Goal: Task Accomplishment & Management: Use online tool/utility

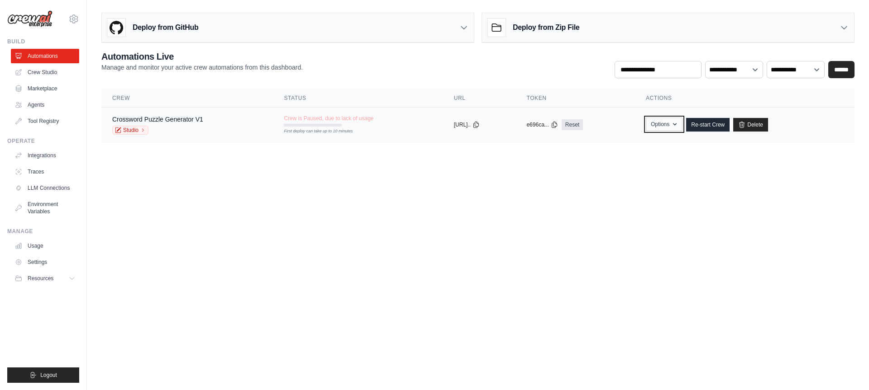
click at [676, 122] on button "Options" at bounding box center [664, 125] width 37 height 14
click at [734, 176] on body "william.knoepp@pwc.com Settings Build Automations Crew Studio" at bounding box center [434, 195] width 869 height 390
click at [721, 123] on link "Re-start Crew" at bounding box center [707, 125] width 43 height 14
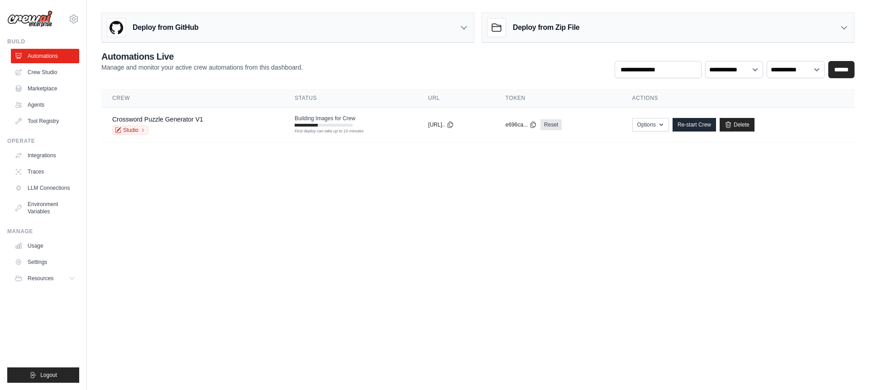
click at [48, 74] on link "Crew Studio" at bounding box center [45, 72] width 68 height 14
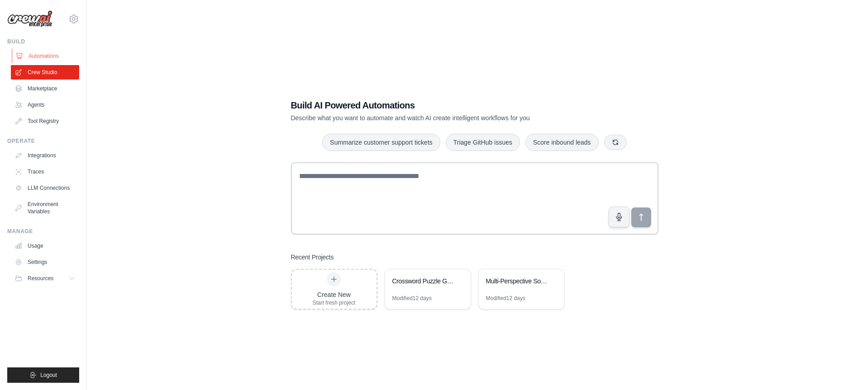
click at [58, 52] on link "Automations" at bounding box center [46, 56] width 68 height 14
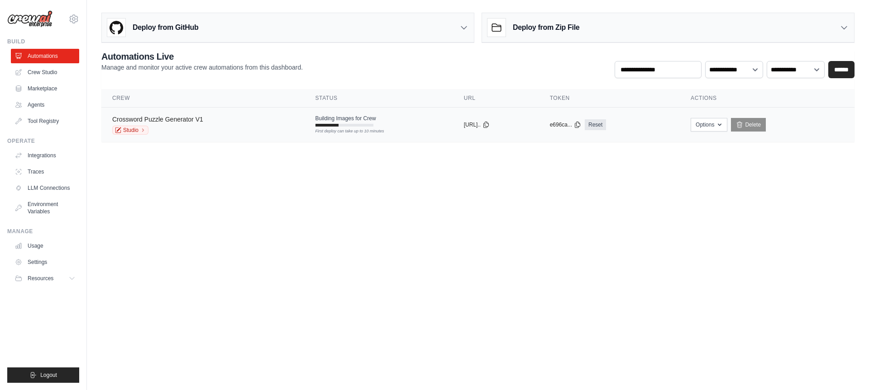
click at [186, 117] on link "Crossword Puzzle Generator V1" at bounding box center [157, 119] width 91 height 7
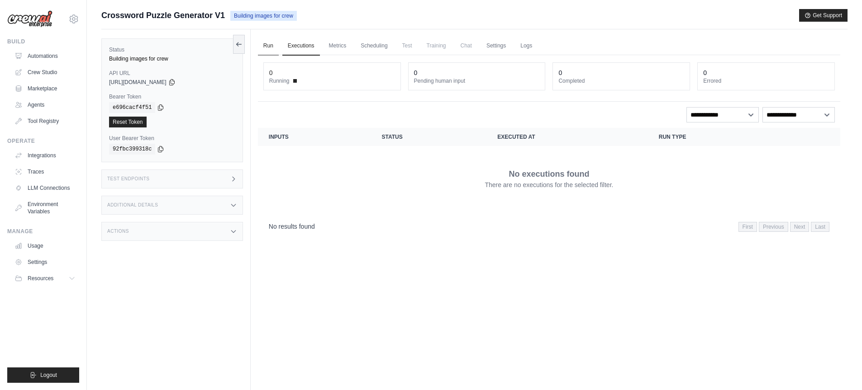
click at [271, 45] on link "Run" at bounding box center [268, 46] width 21 height 19
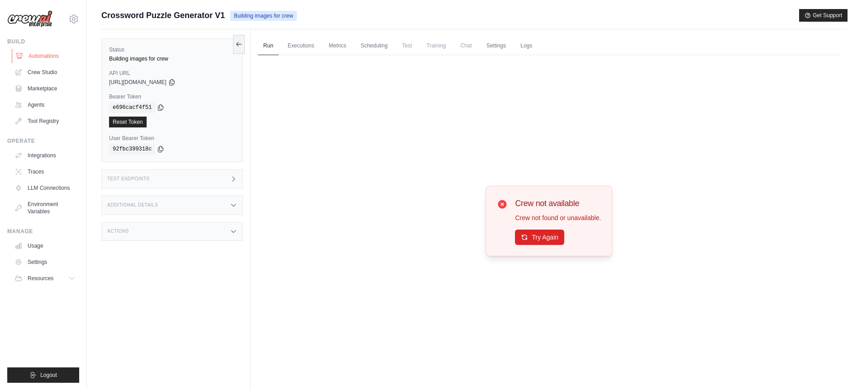
click at [29, 53] on link "Automations" at bounding box center [46, 56] width 68 height 14
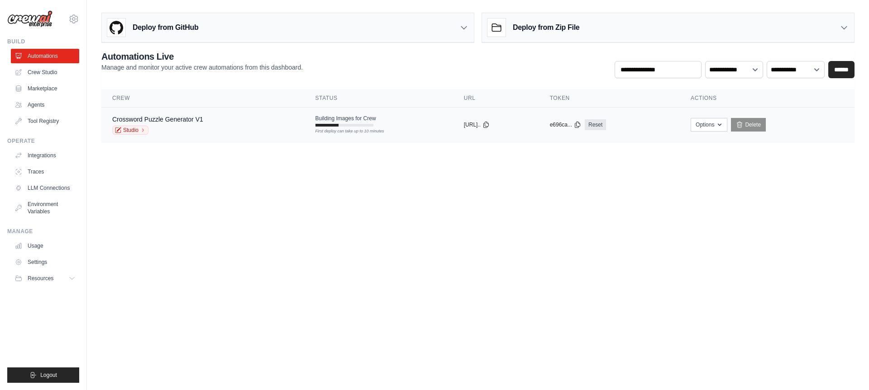
click at [209, 120] on div "Crossword Puzzle Generator V1 Studio" at bounding box center [202, 125] width 181 height 20
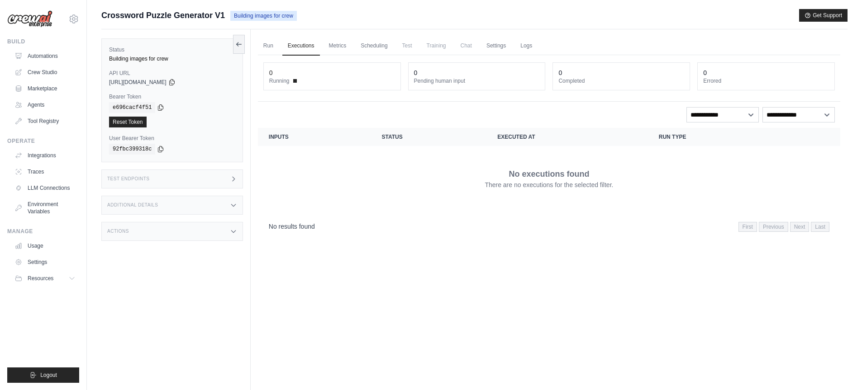
click at [148, 177] on h3 "Test Endpoints" at bounding box center [128, 178] width 43 height 5
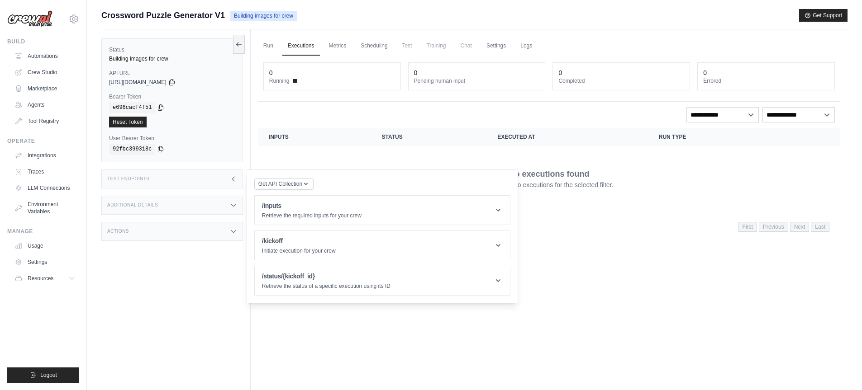
click at [268, 345] on div "Run Executions Metrics Scheduling Test Training Chat Settings Logs 0 Running 0 …" at bounding box center [549, 224] width 597 height 390
click at [176, 83] on icon at bounding box center [171, 81] width 7 height 7
click at [159, 108] on icon at bounding box center [160, 107] width 7 height 7
click at [160, 149] on icon at bounding box center [160, 149] width 5 height 6
click at [33, 52] on link "Automations" at bounding box center [46, 56] width 68 height 14
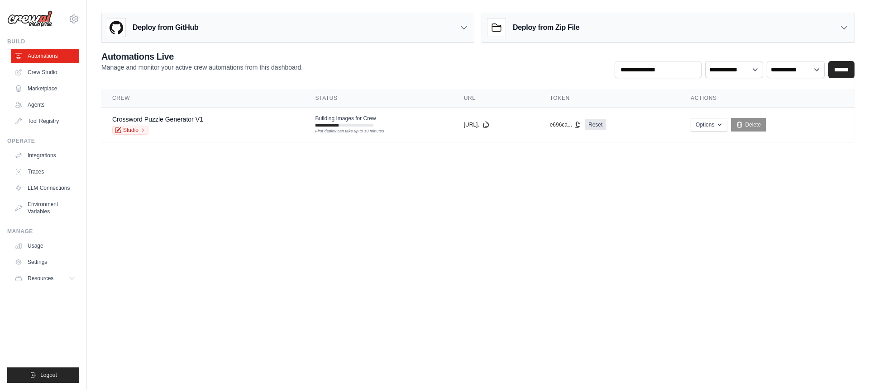
click at [300, 267] on body "william.knoepp@pwc.com Settings Build Automations Crew Studio" at bounding box center [434, 195] width 869 height 390
click at [166, 126] on div "Studio" at bounding box center [157, 130] width 91 height 9
click at [180, 215] on body "william.knoepp@pwc.com Settings Build Automations Crew Studio" at bounding box center [434, 195] width 869 height 390
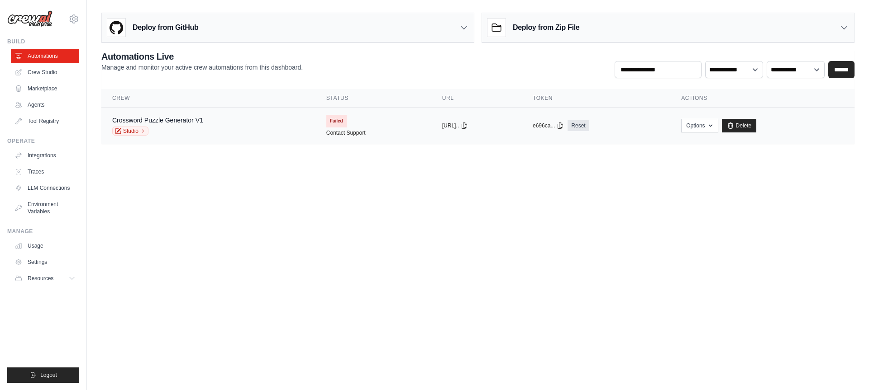
click at [216, 122] on div "Crossword Puzzle Generator V1 Studio" at bounding box center [208, 126] width 192 height 20
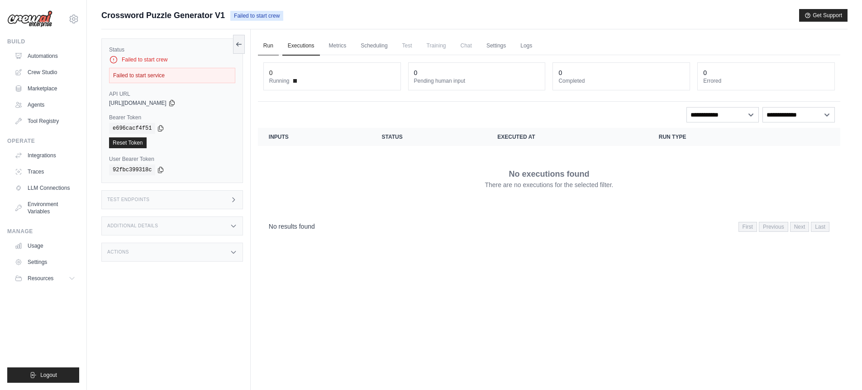
click at [271, 38] on link "Run" at bounding box center [268, 46] width 21 height 19
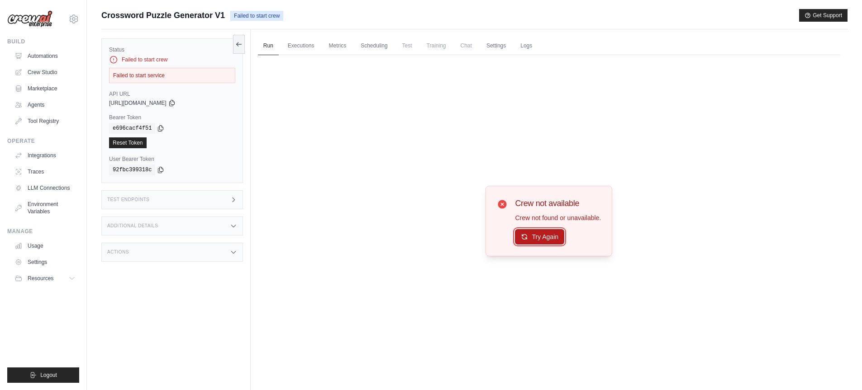
click at [529, 241] on button "Try Again" at bounding box center [539, 236] width 49 height 15
click at [540, 243] on button "Try Again" at bounding box center [539, 236] width 49 height 15
click at [538, 40] on ul "Run Executions Metrics Scheduling Test Training Chat Settings Logs" at bounding box center [549, 46] width 582 height 19
click at [521, 43] on link "Logs" at bounding box center [526, 46] width 23 height 19
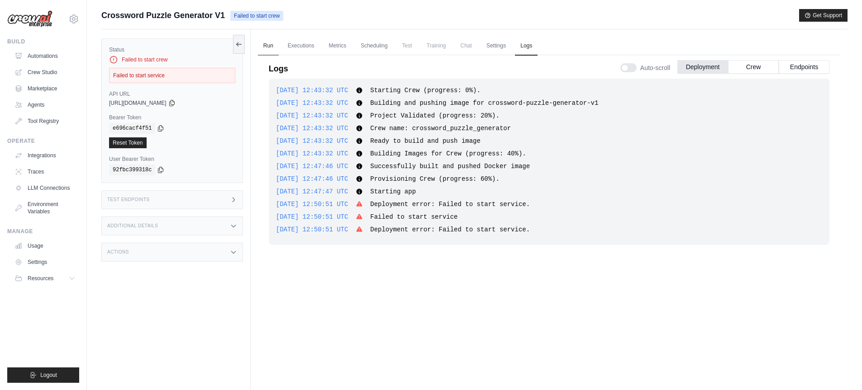
click at [259, 42] on link "Run" at bounding box center [268, 46] width 21 height 19
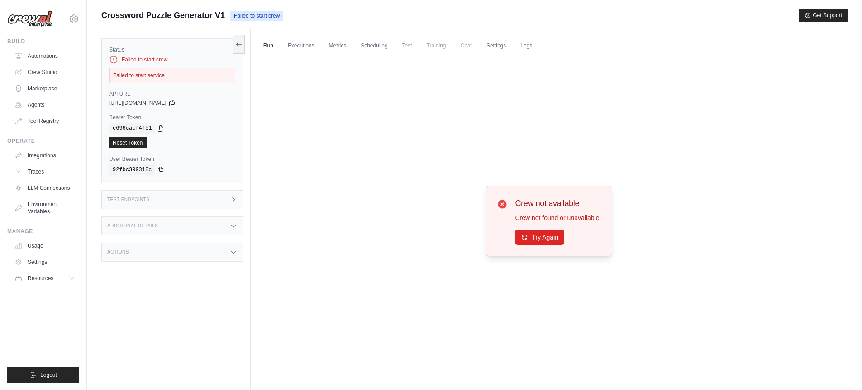
click at [139, 203] on div "Test Endpoints" at bounding box center [172, 199] width 142 height 19
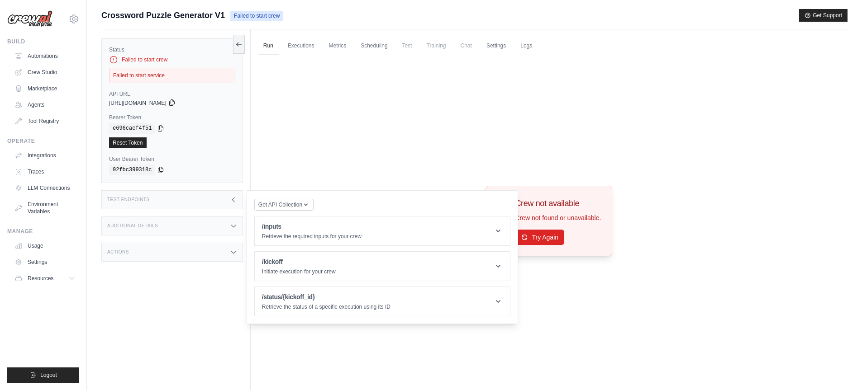
click at [174, 104] on icon at bounding box center [171, 103] width 5 height 6
click at [176, 141] on div "Reset Token" at bounding box center [172, 143] width 126 height 11
click at [778, 76] on div "Crew not available Crew not found or unavailable. Try Again" at bounding box center [549, 221] width 582 height 332
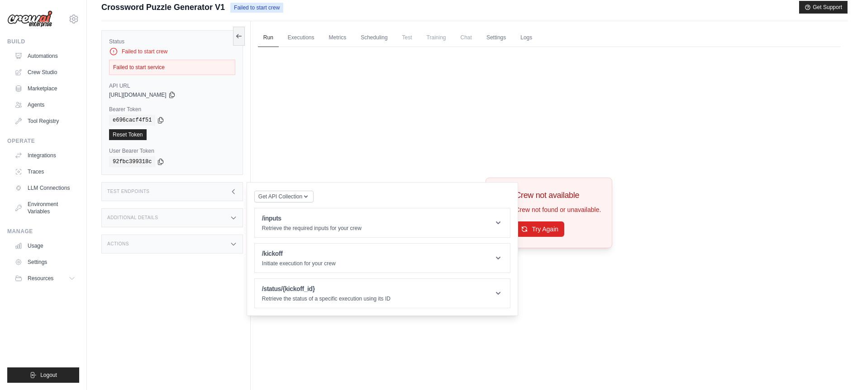
click at [301, 148] on div "Crew not available Crew not found or unavailable. Try Again" at bounding box center [549, 213] width 582 height 332
click at [476, 141] on div "Crew not available Crew not found or unavailable. Try Again" at bounding box center [549, 213] width 582 height 332
click at [276, 147] on div "Crew not available Crew not found or unavailable. Try Again" at bounding box center [549, 213] width 582 height 332
click at [210, 195] on div "Test Endpoints" at bounding box center [172, 191] width 142 height 19
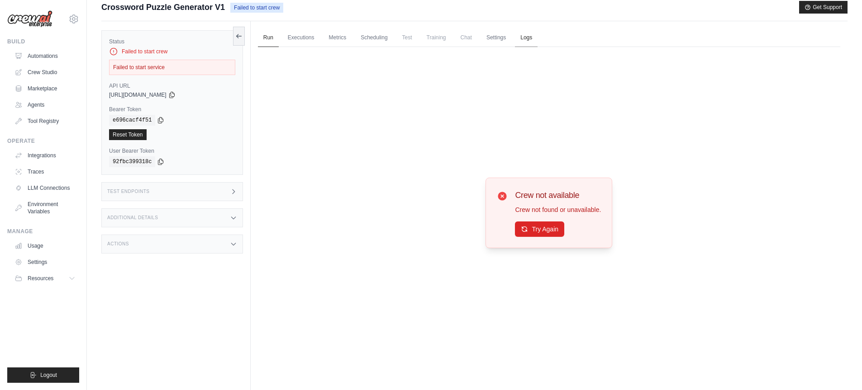
click at [527, 38] on link "Logs" at bounding box center [526, 38] width 23 height 19
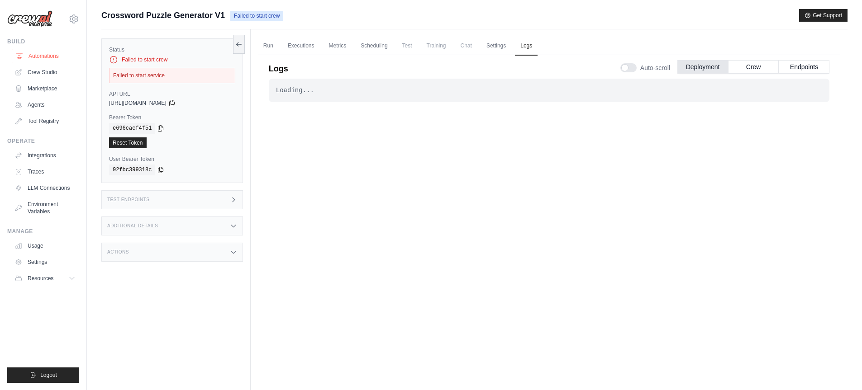
click at [37, 56] on link "Automations" at bounding box center [46, 56] width 68 height 14
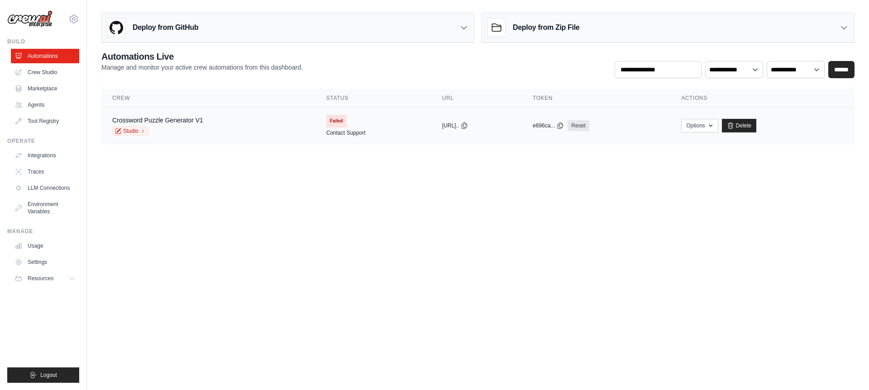
click at [274, 120] on div "Crossword Puzzle Generator V1 Studio" at bounding box center [208, 126] width 192 height 20
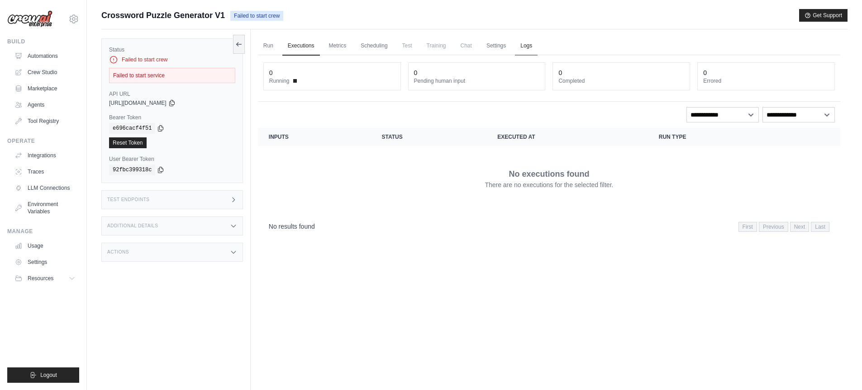
click at [528, 41] on link "Logs" at bounding box center [526, 46] width 23 height 19
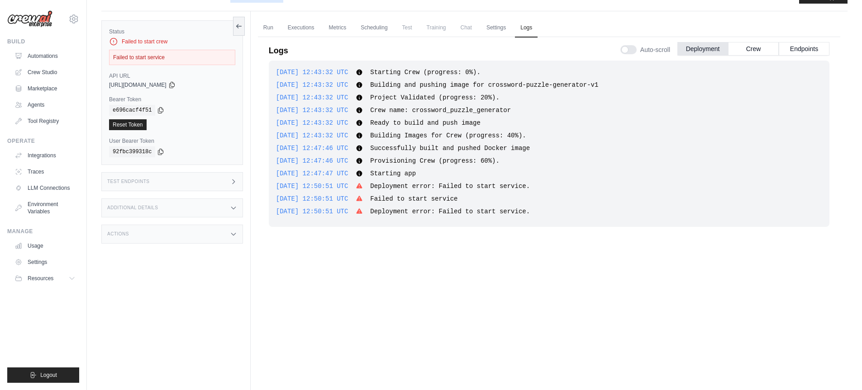
scroll to position [19, 0]
drag, startPoint x: 386, startPoint y: 186, endPoint x: 547, endPoint y: 187, distance: 160.6
click at [547, 188] on div "2025-09-01 12:50:51 UTC Deployment error: Failed to start service. Show more Sh…" at bounding box center [549, 185] width 546 height 9
click at [457, 196] on span "Failed to start service" at bounding box center [413, 198] width 87 height 7
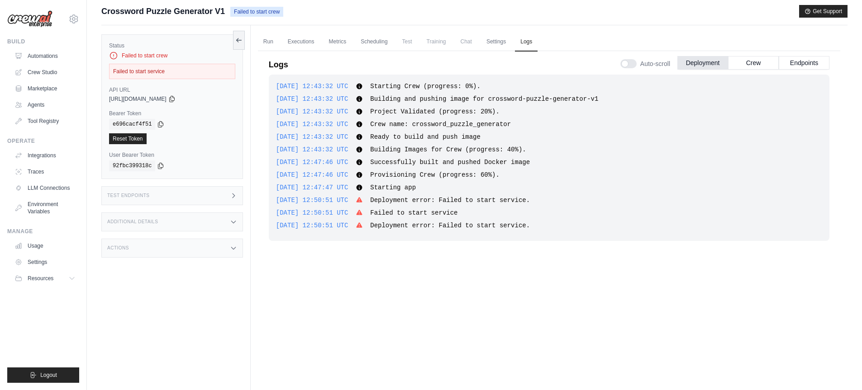
scroll to position [6, 0]
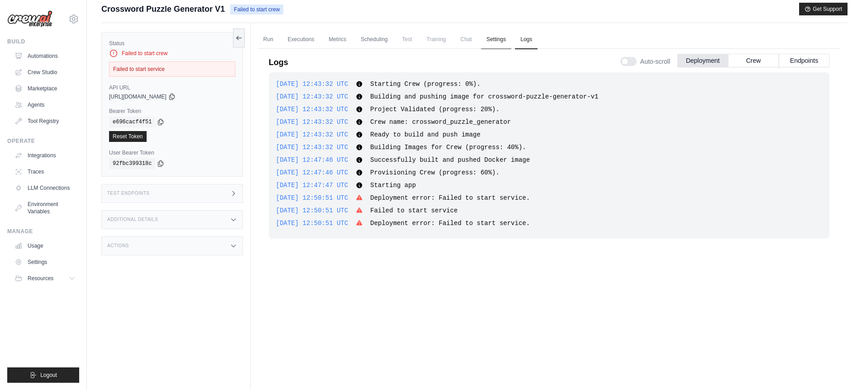
click at [496, 43] on link "Settings" at bounding box center [496, 39] width 30 height 19
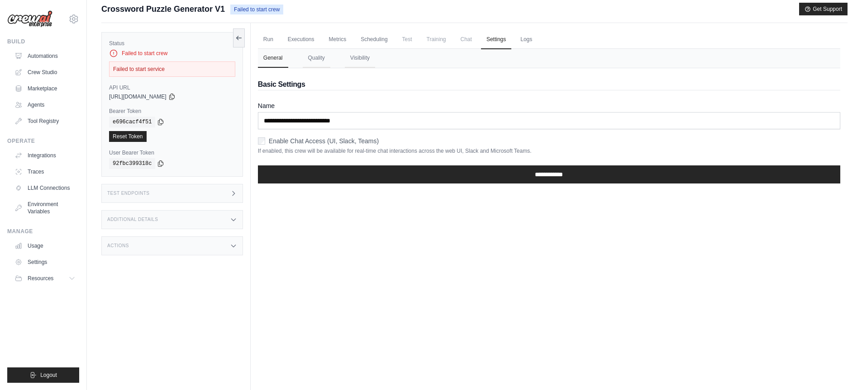
click at [468, 43] on span "Chat" at bounding box center [466, 39] width 22 height 18
click at [439, 40] on span "Training" at bounding box center [436, 39] width 30 height 18
click at [381, 39] on link "Scheduling" at bounding box center [374, 39] width 38 height 19
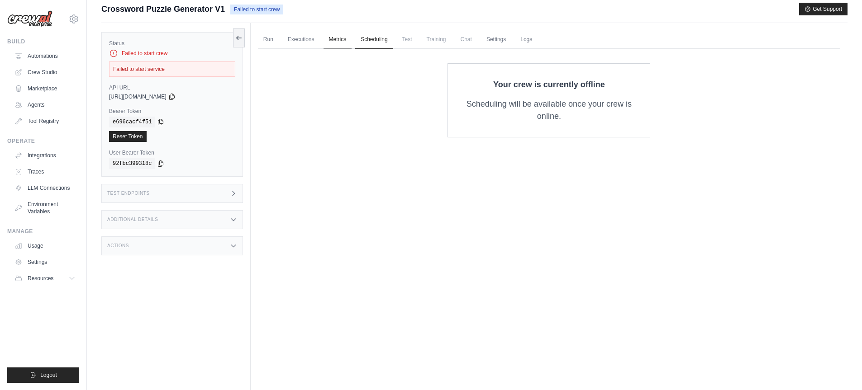
click at [338, 39] on link "Metrics" at bounding box center [338, 39] width 29 height 19
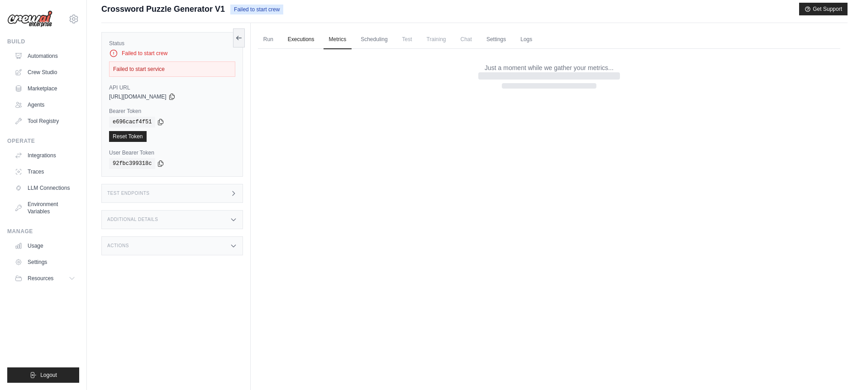
click at [309, 43] on link "Executions" at bounding box center [301, 39] width 38 height 19
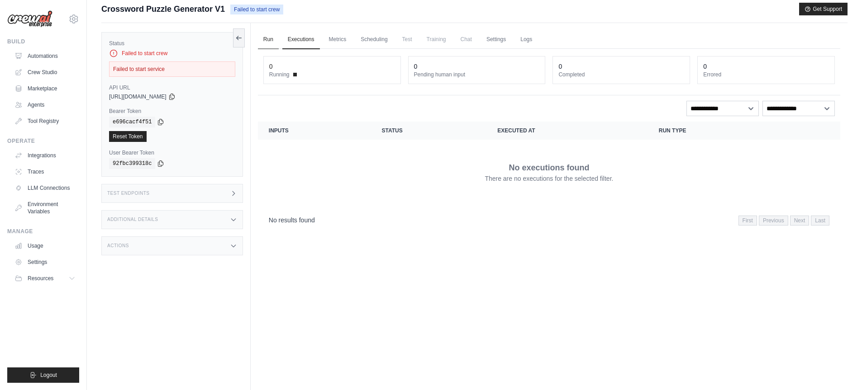
click at [267, 39] on link "Run" at bounding box center [268, 39] width 21 height 19
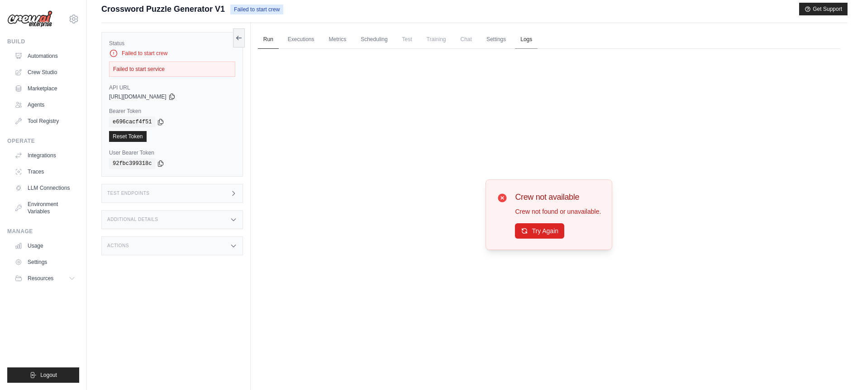
click at [531, 34] on link "Logs" at bounding box center [526, 39] width 23 height 19
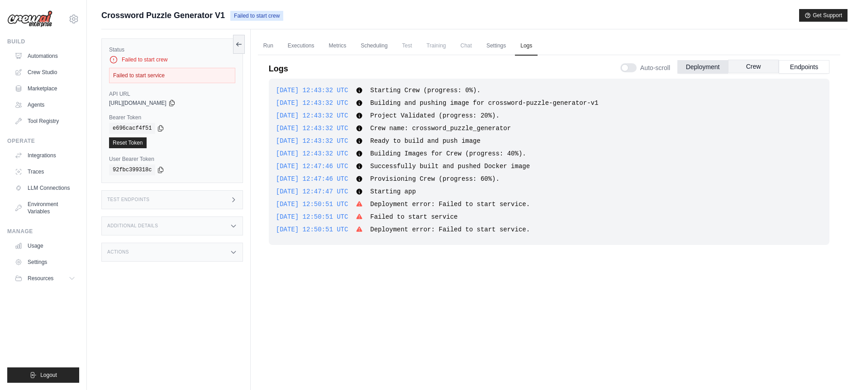
click at [761, 69] on button "Crew" at bounding box center [753, 67] width 51 height 14
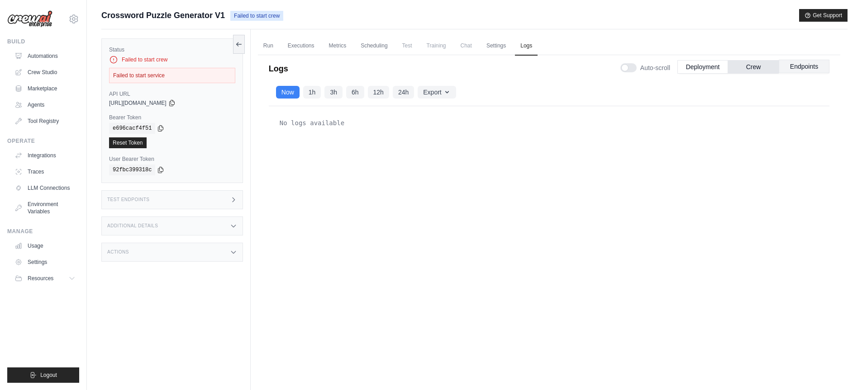
click at [797, 69] on button "Endpoints" at bounding box center [804, 67] width 51 height 14
click at [758, 70] on button "Crew" at bounding box center [753, 67] width 51 height 14
click at [715, 68] on button "Deployment" at bounding box center [702, 67] width 51 height 14
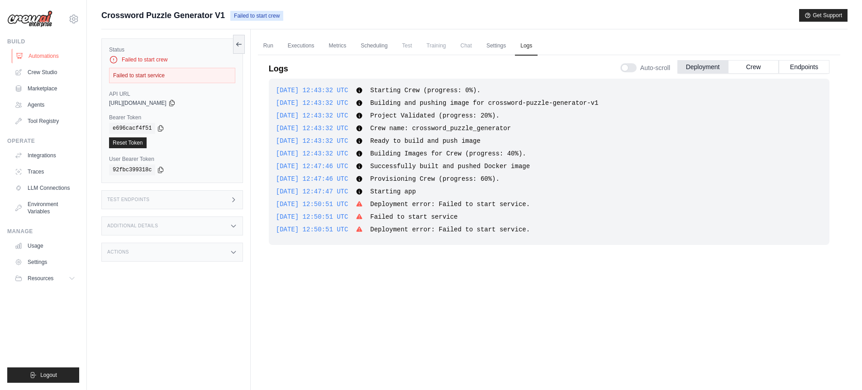
click at [33, 55] on link "Automations" at bounding box center [46, 56] width 68 height 14
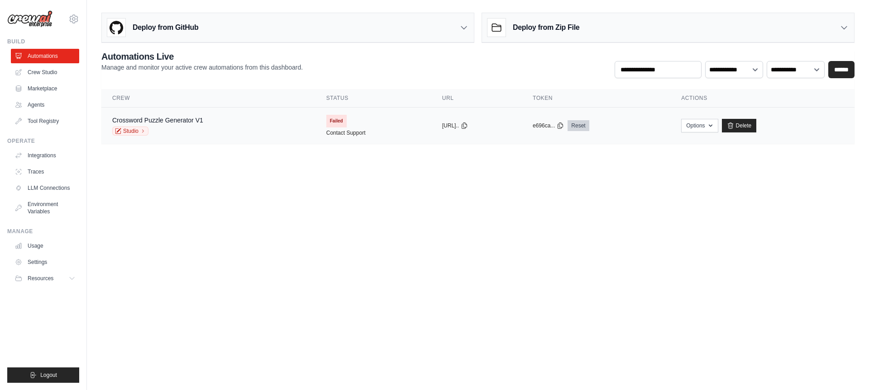
click at [589, 124] on link "Reset" at bounding box center [577, 125] width 21 height 11
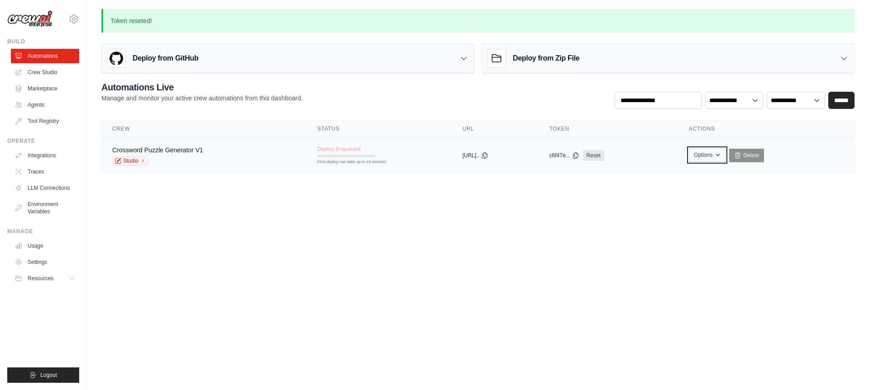
click at [723, 156] on button "Options" at bounding box center [707, 155] width 37 height 14
click at [723, 152] on button "Options" at bounding box center [708, 155] width 37 height 14
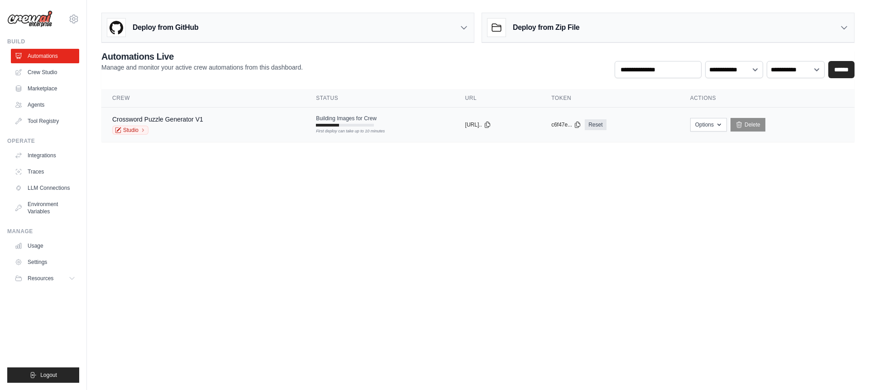
click at [269, 124] on div "Crossword Puzzle Generator V1 Studio" at bounding box center [203, 125] width 182 height 20
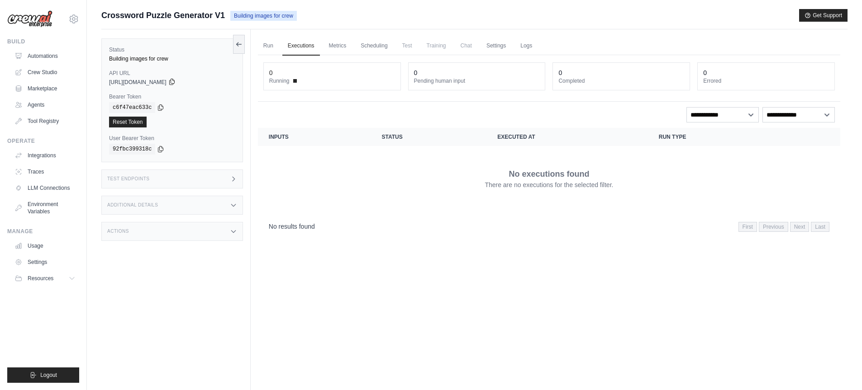
click at [176, 81] on icon at bounding box center [171, 81] width 7 height 7
click at [165, 177] on div "Test Endpoints" at bounding box center [172, 179] width 142 height 19
click at [45, 49] on link "Automations" at bounding box center [46, 56] width 68 height 14
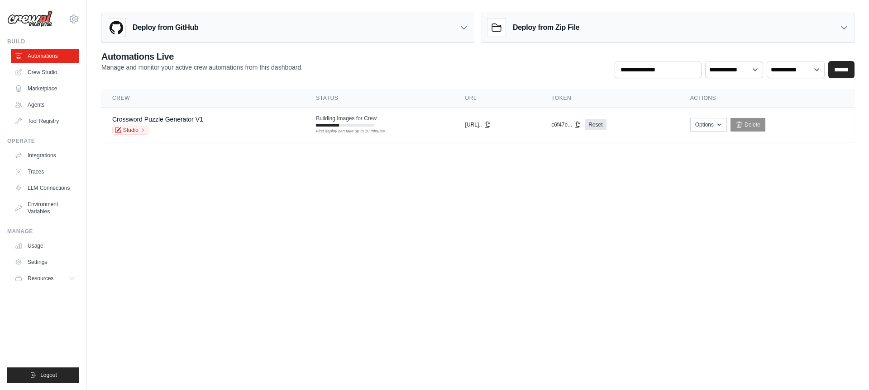
click at [503, 27] on icon at bounding box center [496, 28] width 18 height 18
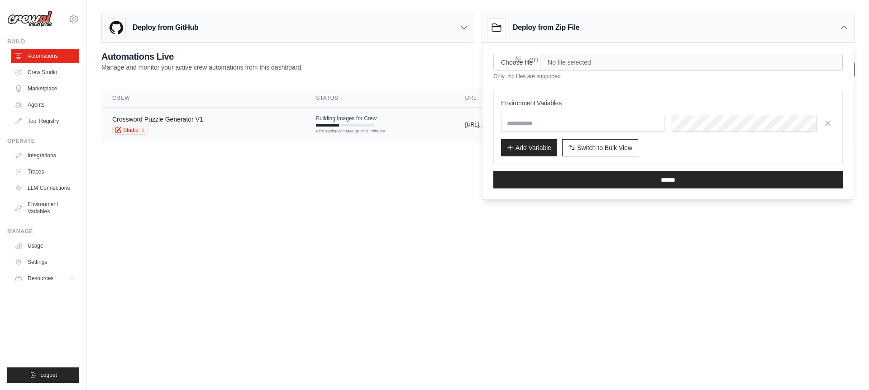
click at [186, 121] on link "Crossword Puzzle Generator V1" at bounding box center [157, 119] width 91 height 7
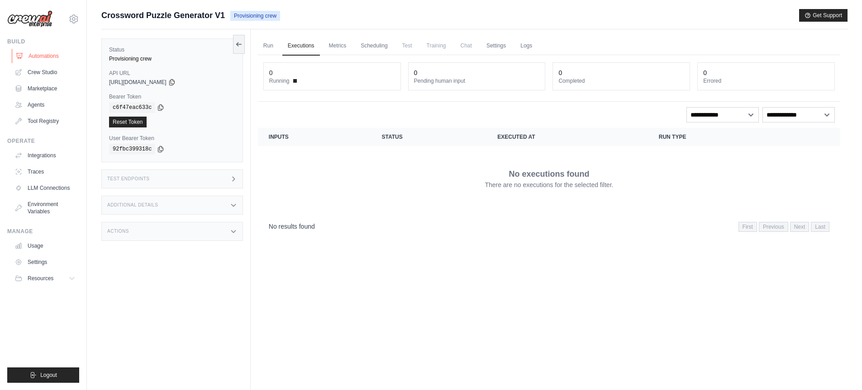
click at [47, 49] on link "Automations" at bounding box center [46, 56] width 68 height 14
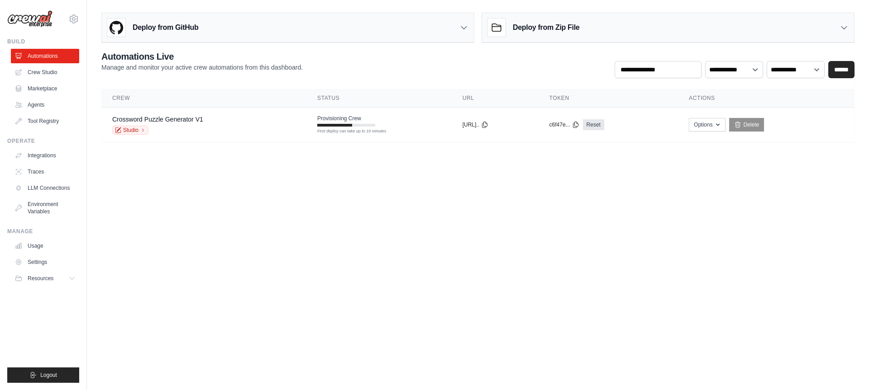
click at [381, 175] on body "william.knoepp@pwc.com Settings Build Automations Crew Studio" at bounding box center [434, 195] width 869 height 390
click at [126, 130] on link "Studio" at bounding box center [130, 130] width 36 height 9
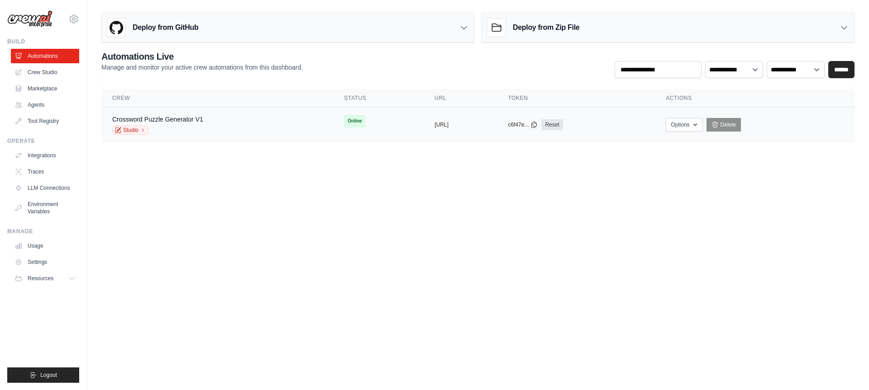
click at [264, 131] on div "Crossword Puzzle Generator V1 Studio" at bounding box center [217, 125] width 210 height 20
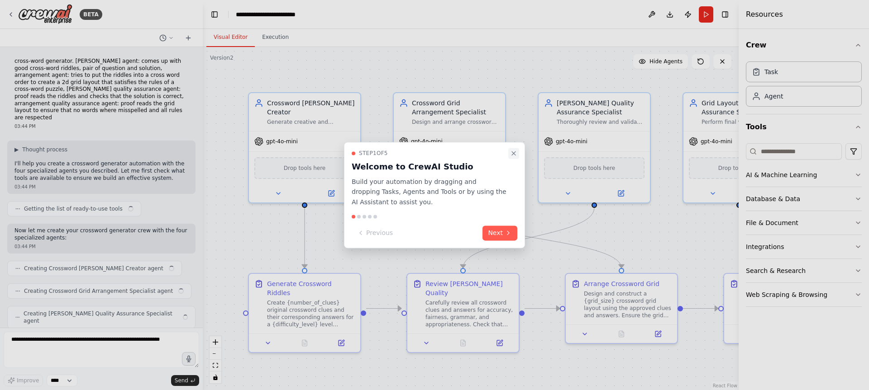
scroll to position [244, 0]
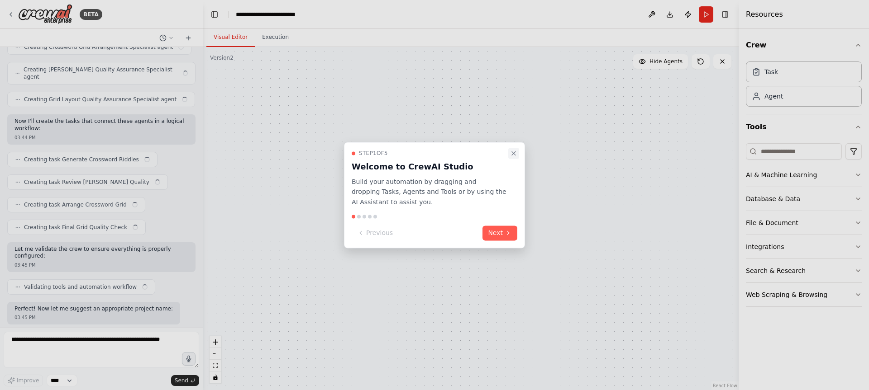
click at [513, 154] on icon "Close walkthrough" at bounding box center [514, 154] width 4 height 4
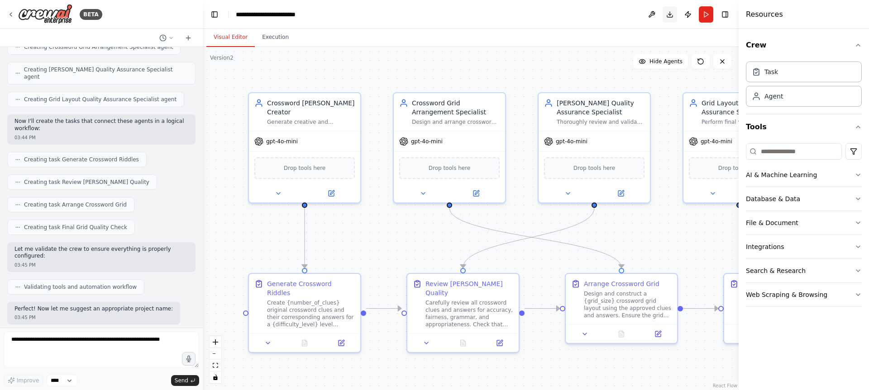
click at [674, 13] on button "Download" at bounding box center [669, 14] width 14 height 16
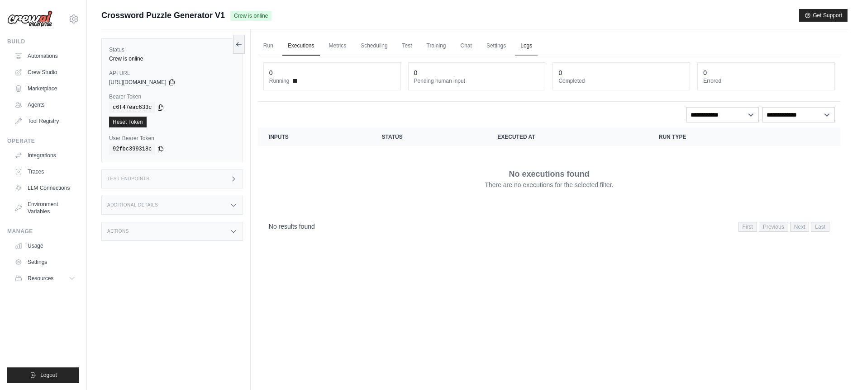
click at [524, 45] on link "Logs" at bounding box center [526, 46] width 23 height 19
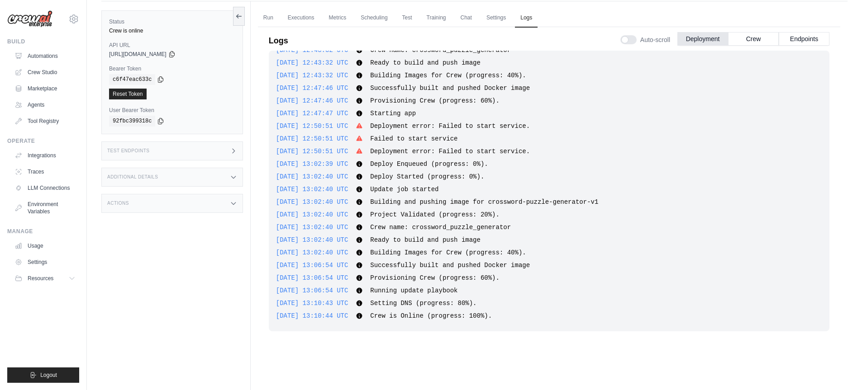
scroll to position [29, 0]
drag, startPoint x: 383, startPoint y: 318, endPoint x: 461, endPoint y: 318, distance: 77.4
click at [461, 318] on div "2025-09-01 13:10:44 UTC Crew is Online (progress: 100%). Show more Show less" at bounding box center [549, 315] width 546 height 9
click at [461, 318] on span "Crew is Online (progress: 100%)." at bounding box center [431, 315] width 122 height 7
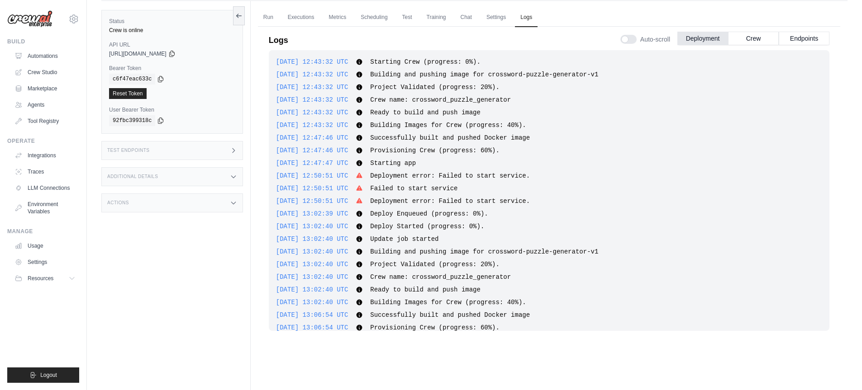
scroll to position [50, 0]
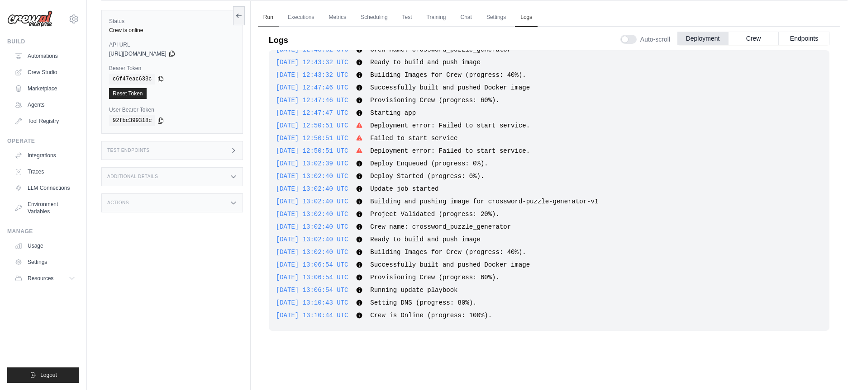
click at [271, 15] on link "Run" at bounding box center [268, 17] width 21 height 19
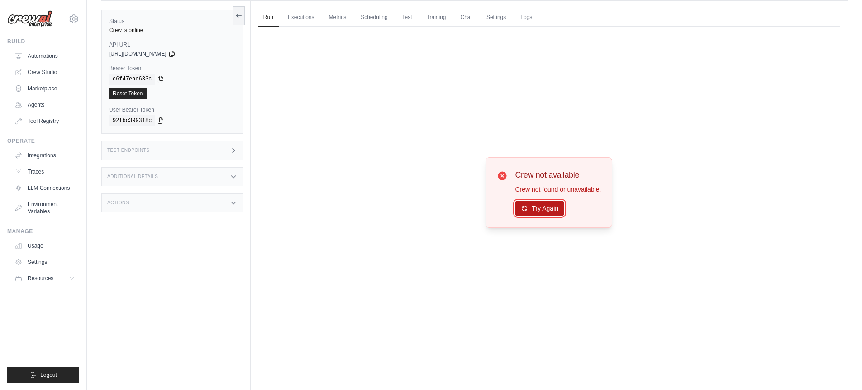
click at [533, 209] on button "Try Again" at bounding box center [539, 208] width 49 height 15
click at [530, 209] on button "Try Again" at bounding box center [539, 208] width 49 height 15
click at [301, 19] on link "Executions" at bounding box center [301, 17] width 38 height 19
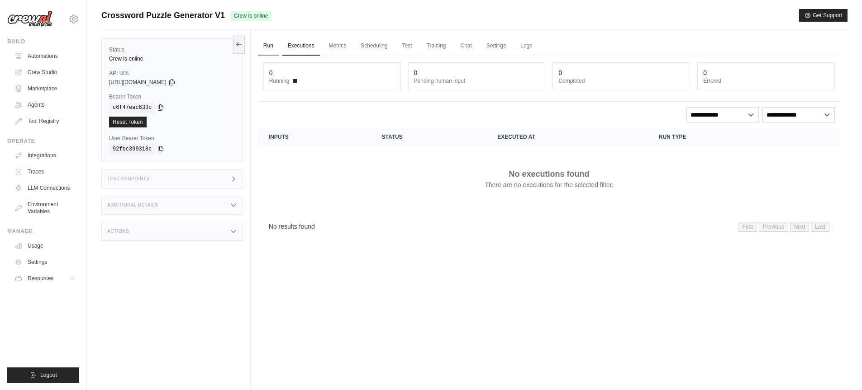
click at [270, 46] on link "Run" at bounding box center [268, 46] width 21 height 19
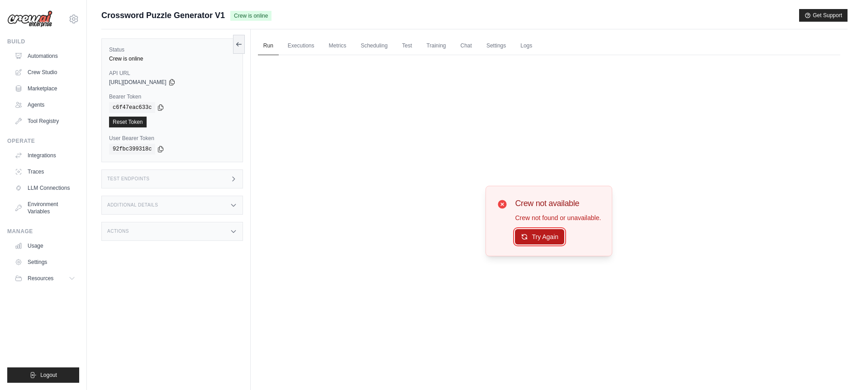
click at [535, 242] on button "Try Again" at bounding box center [539, 236] width 49 height 15
click at [31, 51] on link "Automations" at bounding box center [46, 56] width 68 height 14
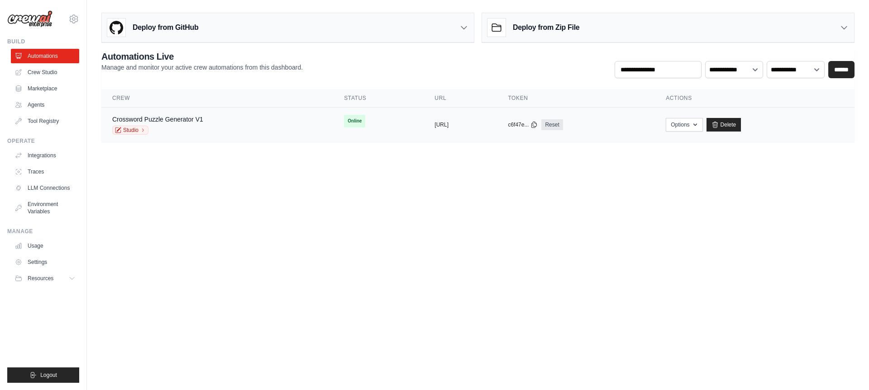
click at [235, 122] on div "Crossword Puzzle Generator V1 Studio" at bounding box center [217, 125] width 210 height 20
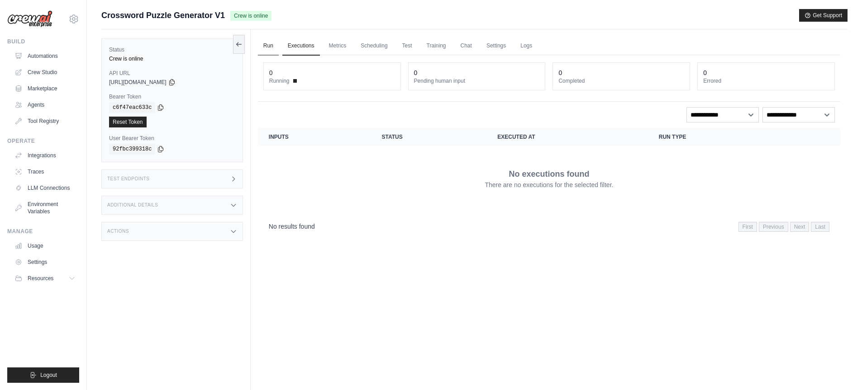
click at [265, 44] on link "Run" at bounding box center [268, 46] width 21 height 19
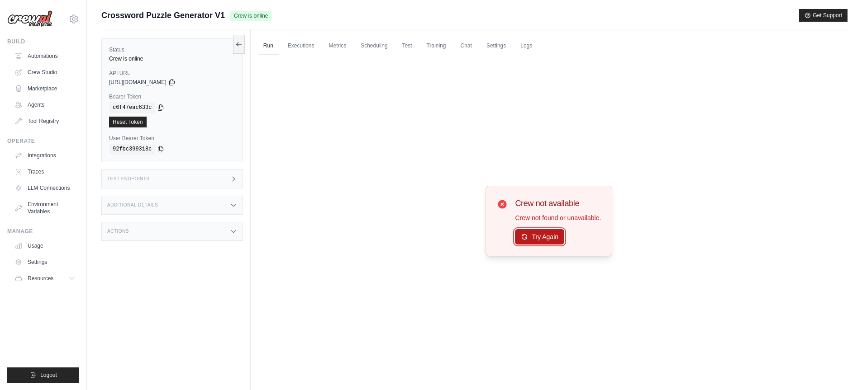
click at [522, 235] on icon at bounding box center [524, 236] width 5 height 5
click at [325, 48] on link "Metrics" at bounding box center [338, 46] width 29 height 19
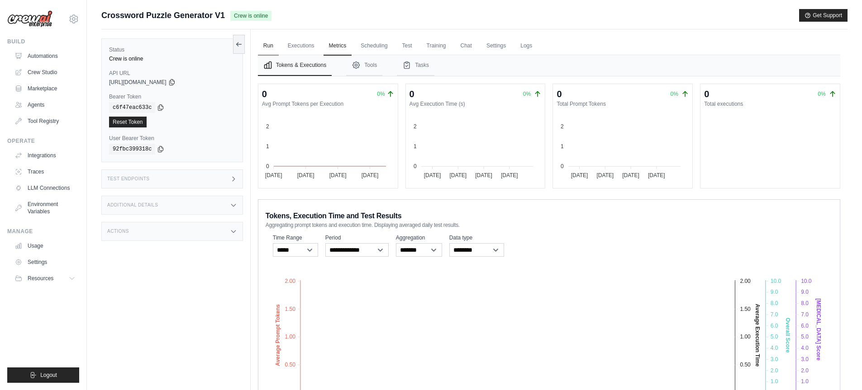
click at [270, 47] on link "Run" at bounding box center [268, 46] width 21 height 19
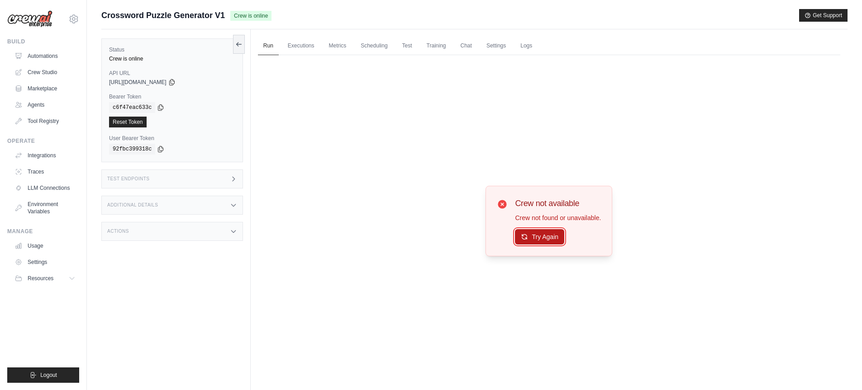
click at [537, 236] on button "Try Again" at bounding box center [539, 236] width 49 height 15
click at [524, 44] on link "Logs" at bounding box center [526, 46] width 23 height 19
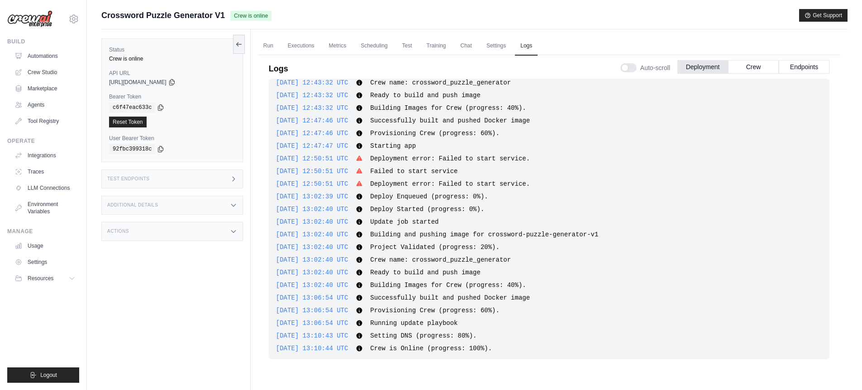
scroll to position [50, 0]
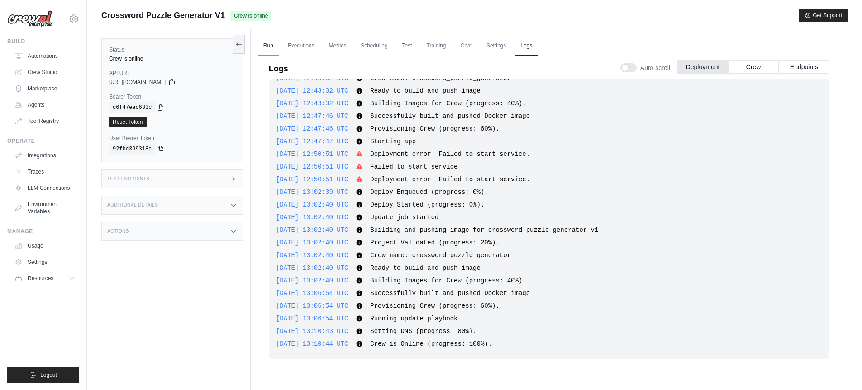
click at [270, 46] on link "Run" at bounding box center [268, 46] width 21 height 19
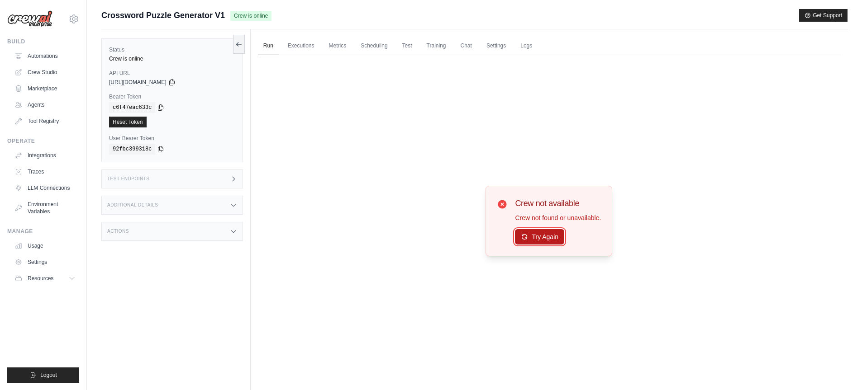
click at [552, 235] on button "Try Again" at bounding box center [539, 236] width 49 height 15
click at [167, 183] on div "Test Endpoints" at bounding box center [172, 179] width 142 height 19
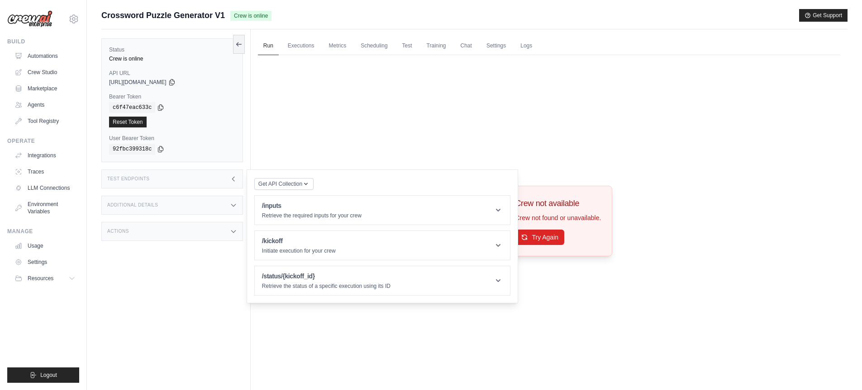
click at [173, 181] on div "Test Endpoints" at bounding box center [172, 179] width 142 height 19
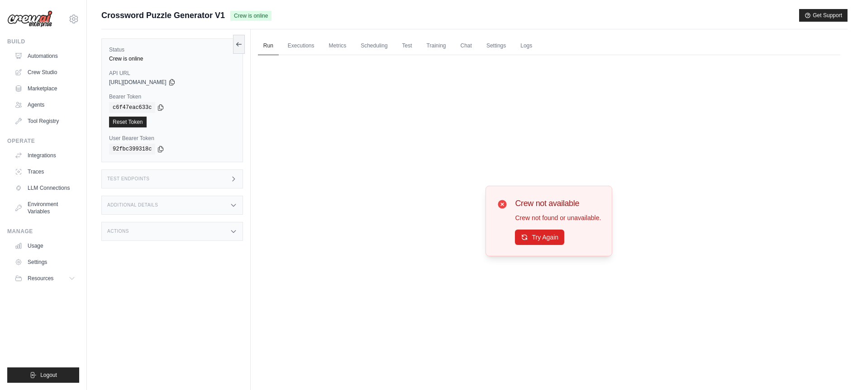
click at [171, 209] on div "Additional Details" at bounding box center [172, 205] width 142 height 19
click at [547, 235] on button "Try Again" at bounding box center [539, 236] width 49 height 15
click at [522, 41] on link "Logs" at bounding box center [526, 46] width 23 height 19
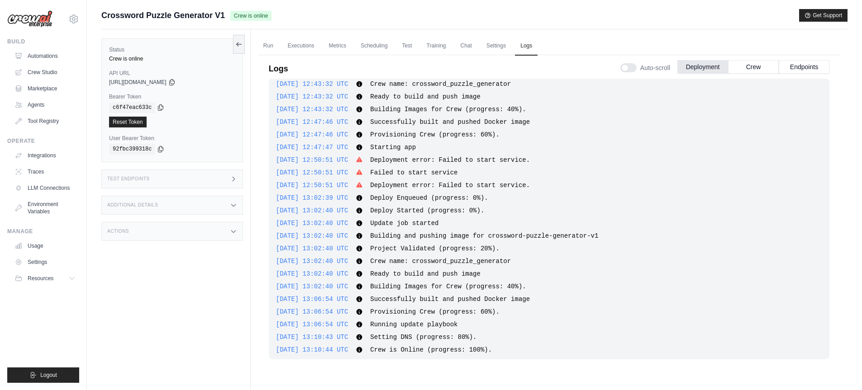
scroll to position [50, 0]
